Goal: Find specific page/section: Find specific page/section

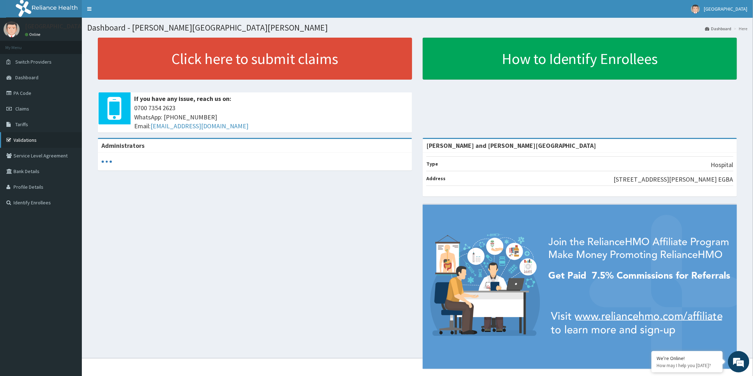
click at [37, 135] on link "Validations" at bounding box center [41, 140] width 82 height 16
click at [20, 139] on link "Validations" at bounding box center [41, 140] width 82 height 16
